Goal: Transaction & Acquisition: Purchase product/service

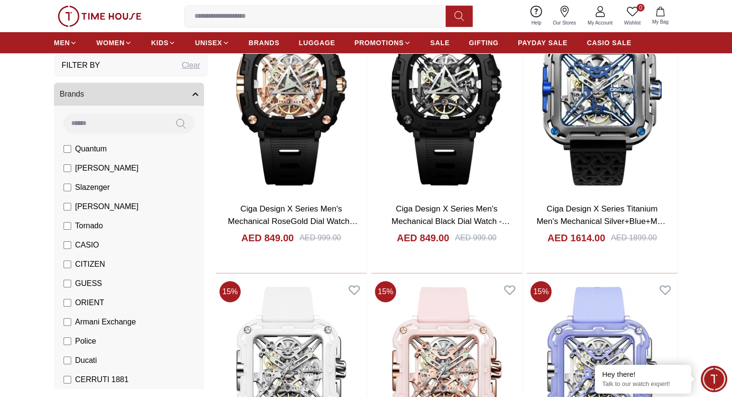
scroll to position [6885, 0]
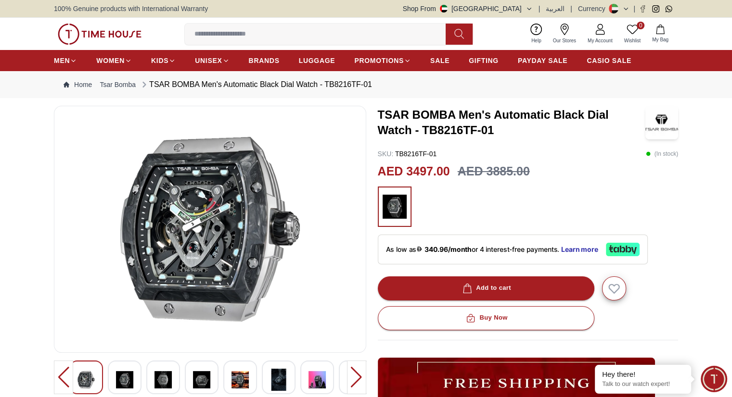
click at [131, 379] on img at bounding box center [124, 380] width 17 height 22
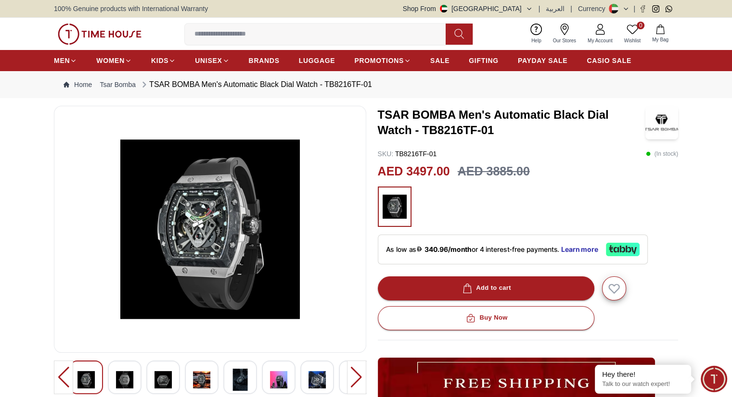
click at [355, 375] on div at bounding box center [356, 378] width 19 height 34
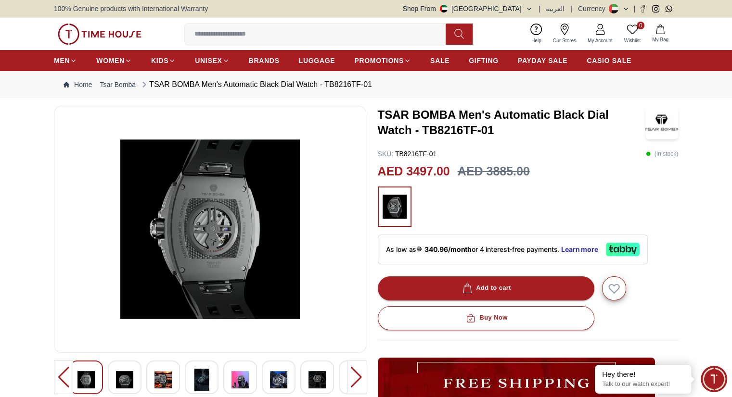
click at [355, 375] on div at bounding box center [356, 378] width 19 height 34
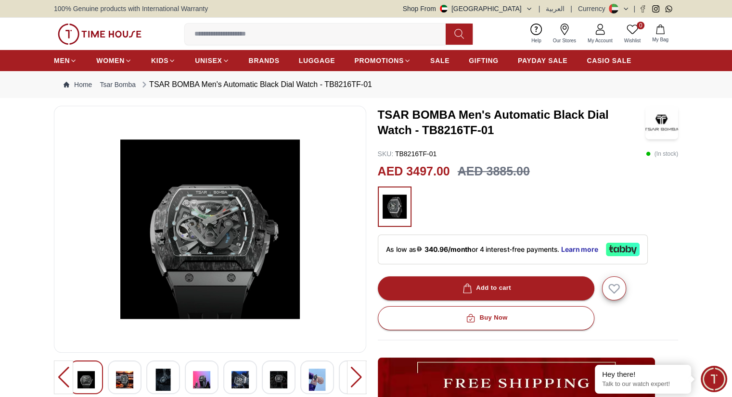
click at [355, 375] on div at bounding box center [356, 378] width 19 height 34
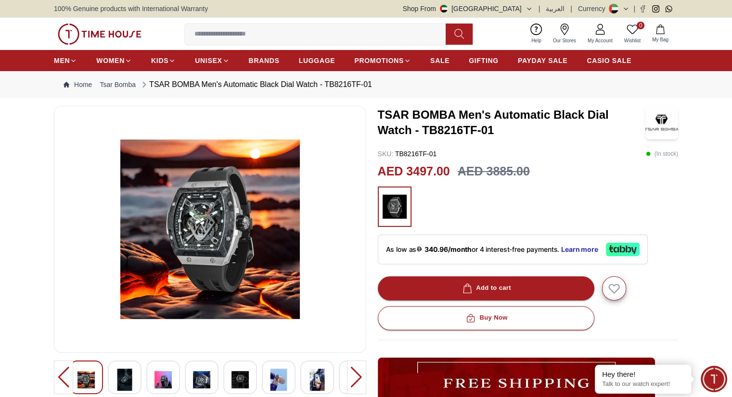
click at [355, 375] on div at bounding box center [356, 378] width 19 height 34
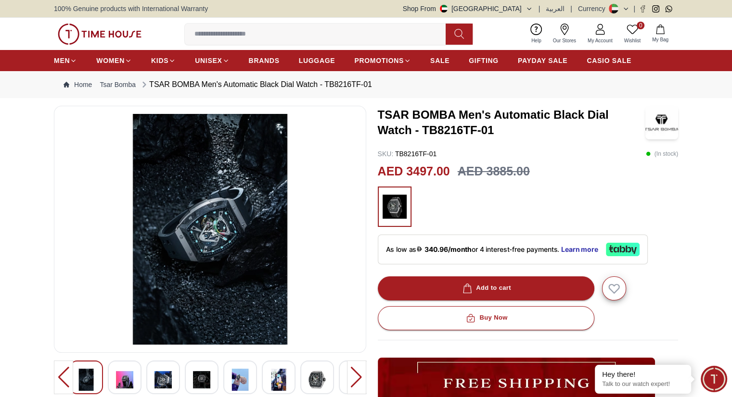
click at [355, 375] on div at bounding box center [356, 378] width 19 height 34
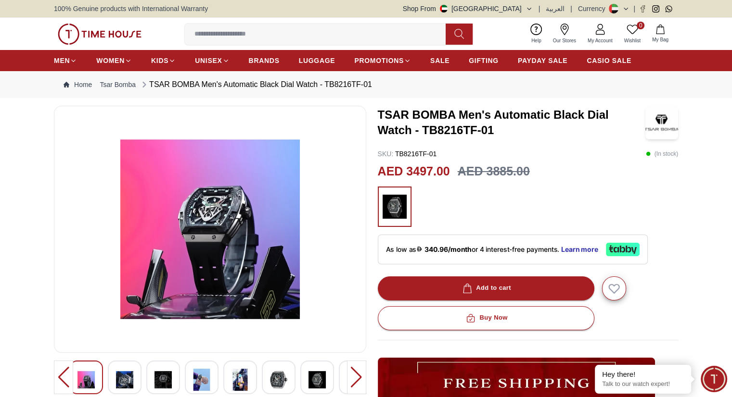
click at [355, 375] on div at bounding box center [356, 378] width 19 height 34
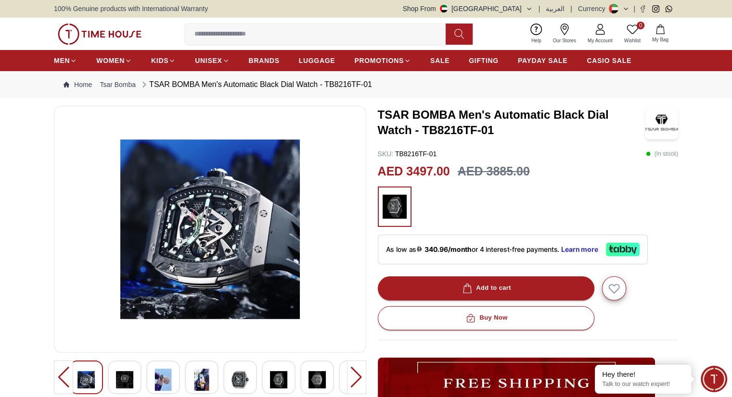
click at [355, 375] on div at bounding box center [356, 378] width 19 height 34
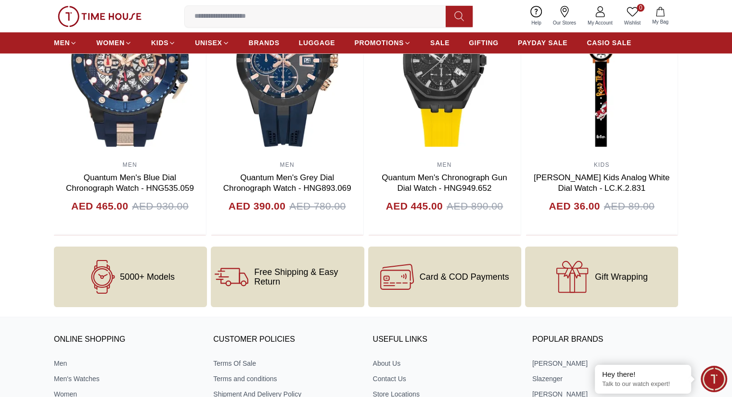
scroll to position [897, 0]
